Goal: Information Seeking & Learning: Learn about a topic

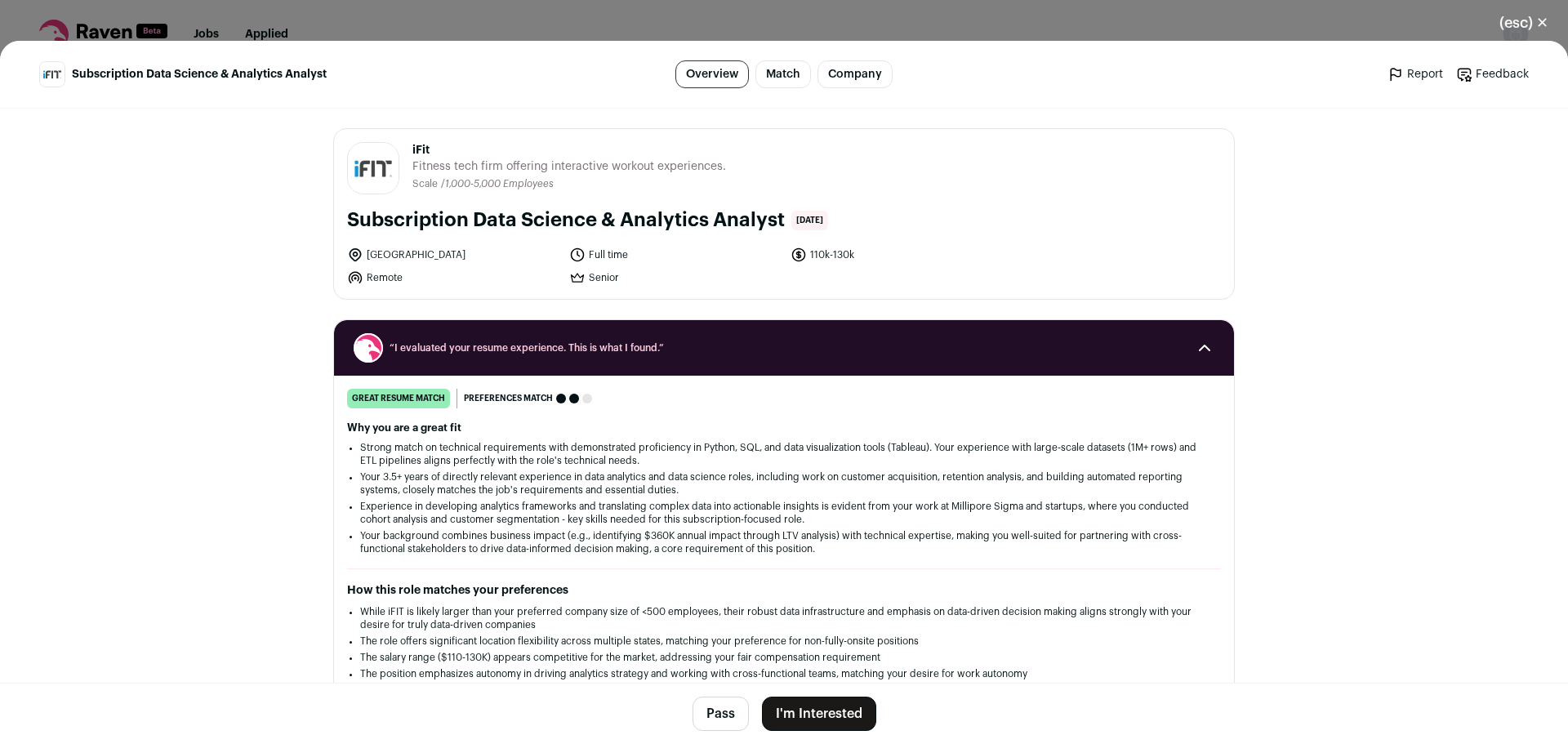
click at [1528, 22] on button "(esc) ✕" at bounding box center [1523, 23] width 88 height 36
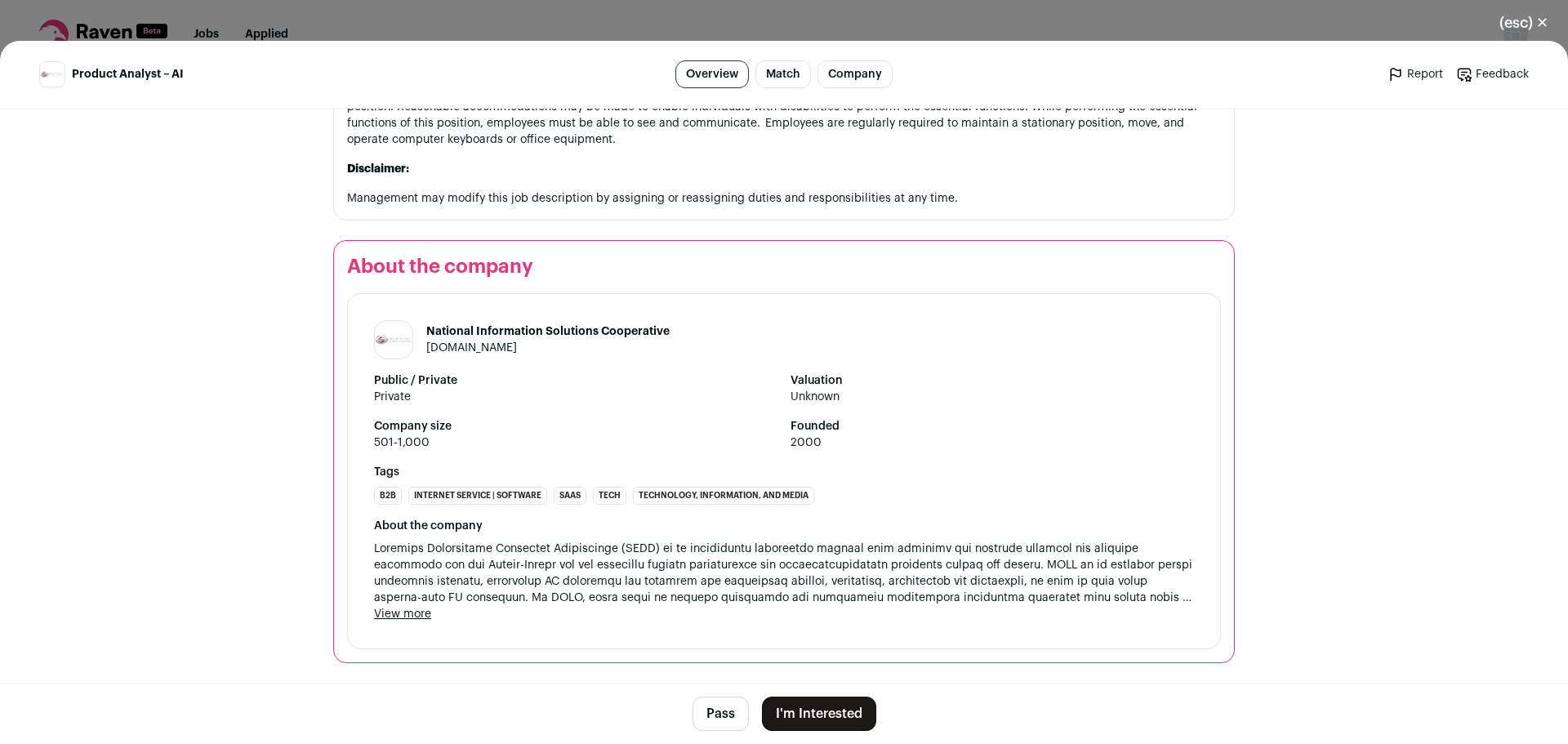
scroll to position [1698, 0]
click at [404, 607] on button "View more" at bounding box center [403, 614] width 58 height 16
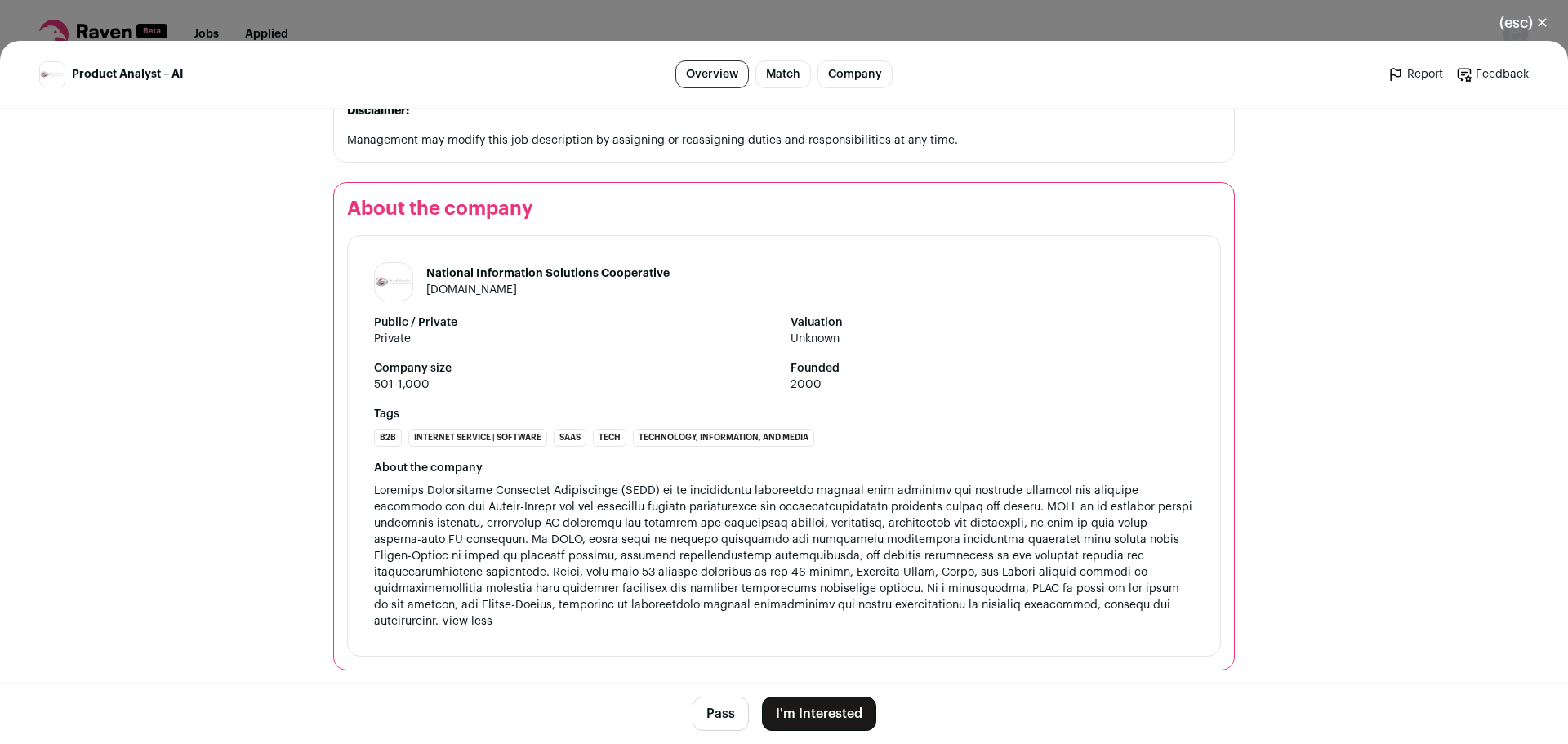
scroll to position [1746, 0]
click at [1515, 26] on button "(esc) ✕" at bounding box center [1523, 23] width 88 height 36
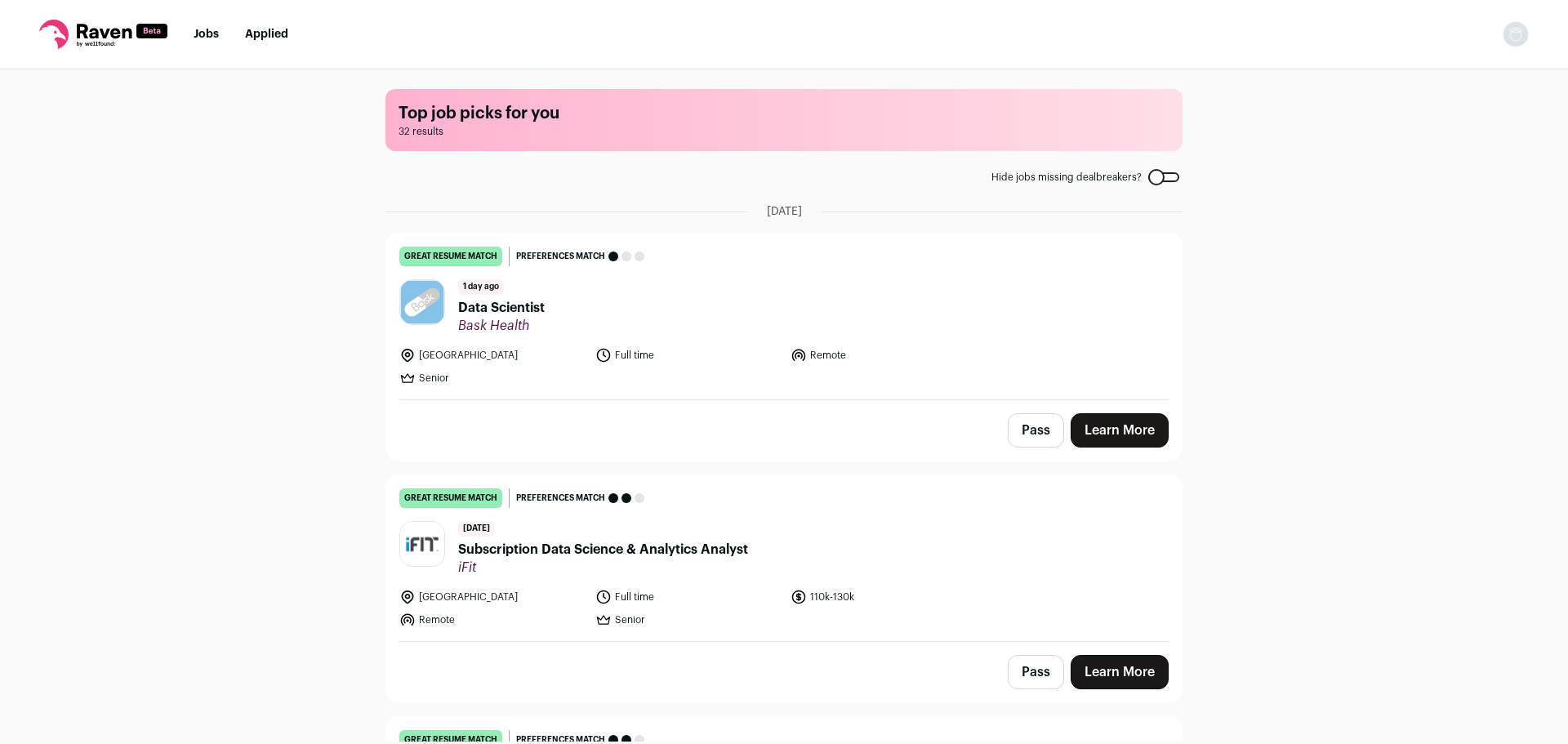
click at [214, 37] on link "Jobs" at bounding box center [205, 34] width 25 height 11
click at [554, 548] on span "Subscription Data Science & Analytics Analyst" at bounding box center [604, 550] width 290 height 20
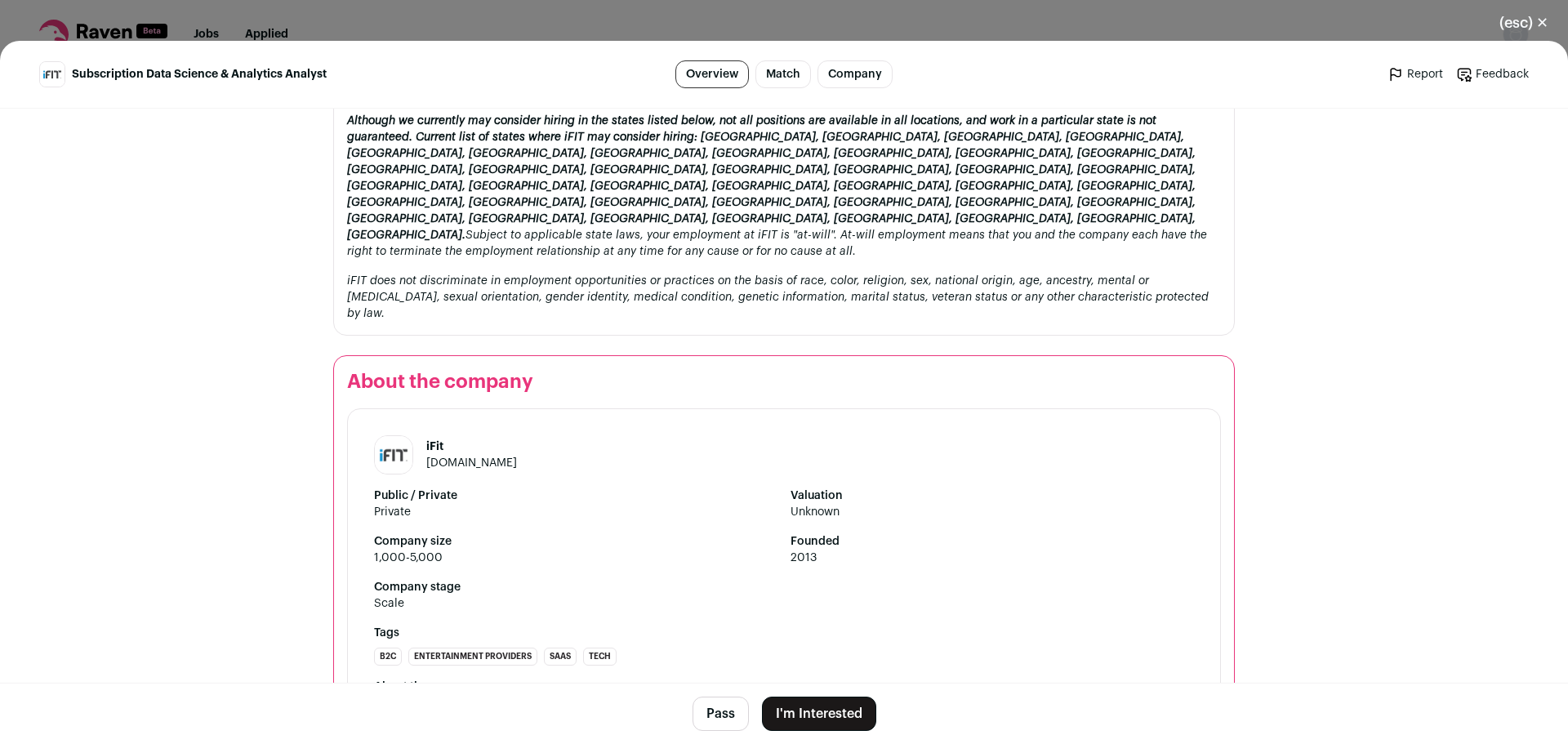
scroll to position [1726, 0]
